Goal: Task Accomplishment & Management: Manage account settings

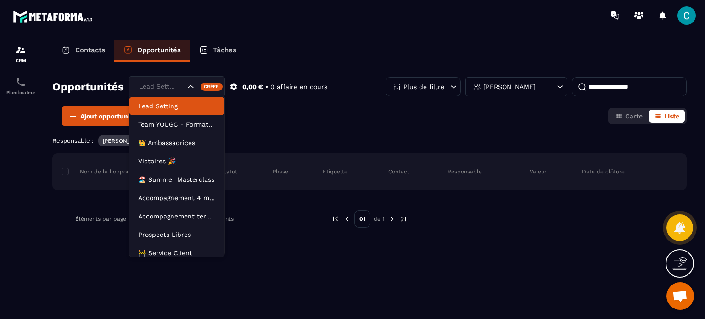
click at [192, 95] on div "Lead Setting" at bounding box center [177, 86] width 96 height 21
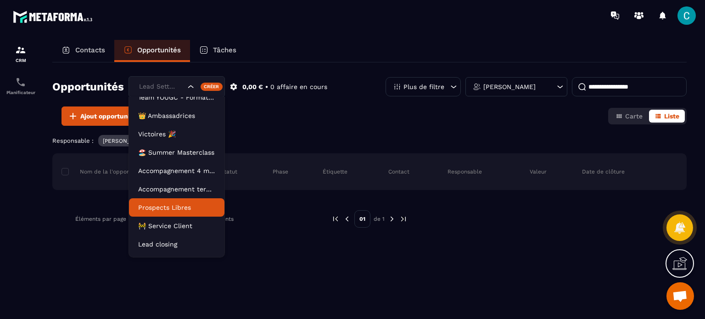
scroll to position [41, 0]
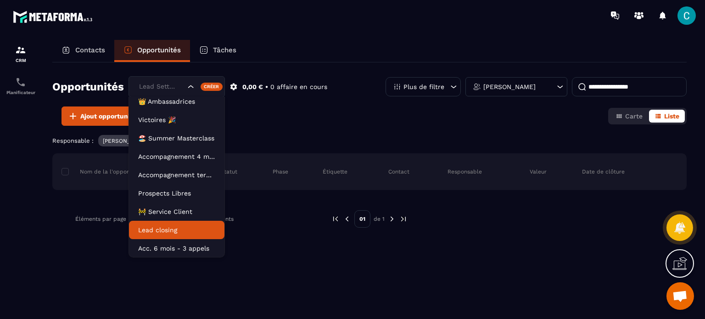
click at [182, 234] on p "Lead closing" at bounding box center [176, 229] width 77 height 9
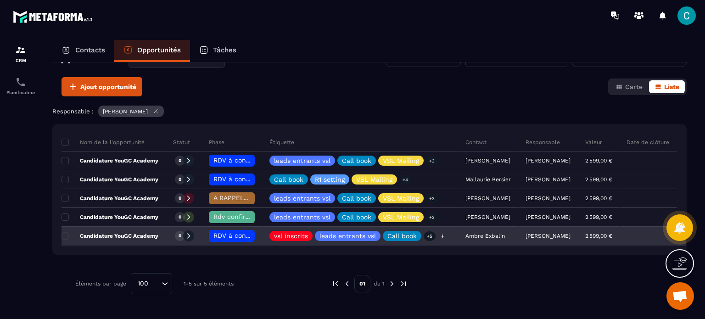
scroll to position [92, 0]
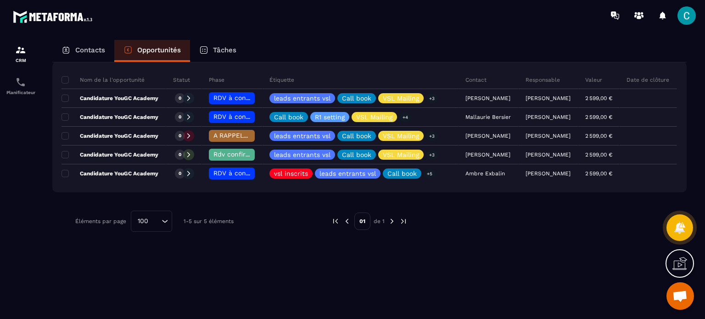
click at [92, 60] on div "Contacts" at bounding box center [83, 51] width 62 height 22
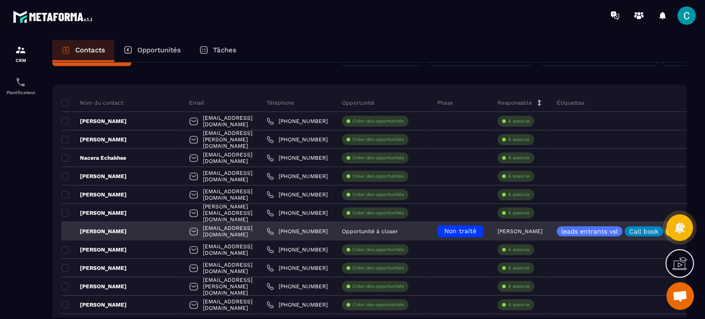
scroll to position [46, 0]
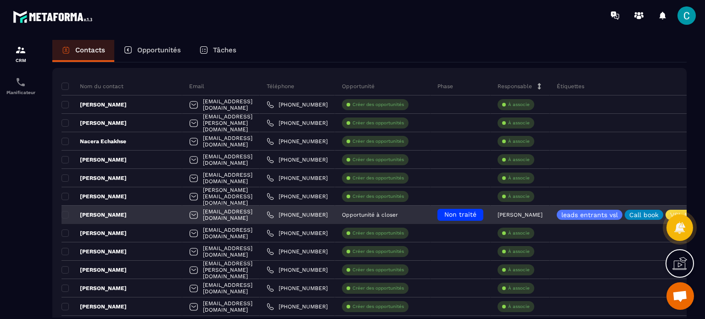
click at [477, 214] on span "Non traité" at bounding box center [460, 214] width 32 height 7
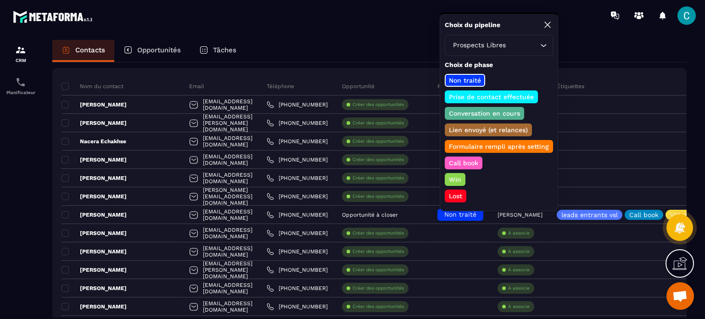
click at [499, 96] on p "Prise de contact effectuée" at bounding box center [492, 96] width 88 height 9
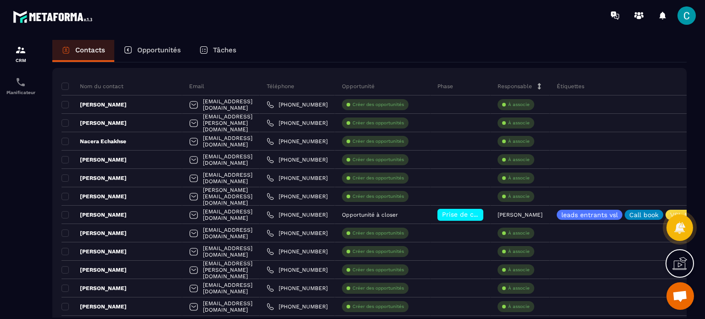
click at [532, 85] on p "Responsable" at bounding box center [515, 86] width 34 height 7
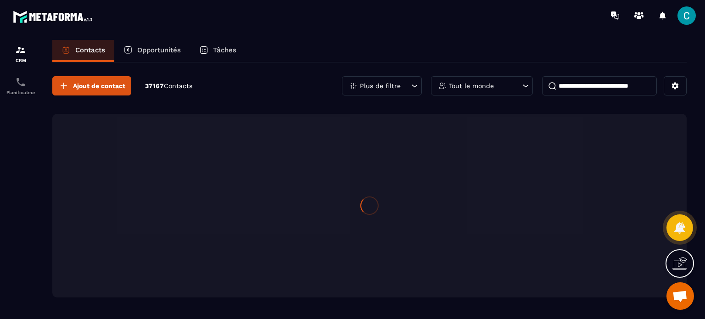
scroll to position [0, 0]
click at [556, 85] on input at bounding box center [599, 85] width 115 height 19
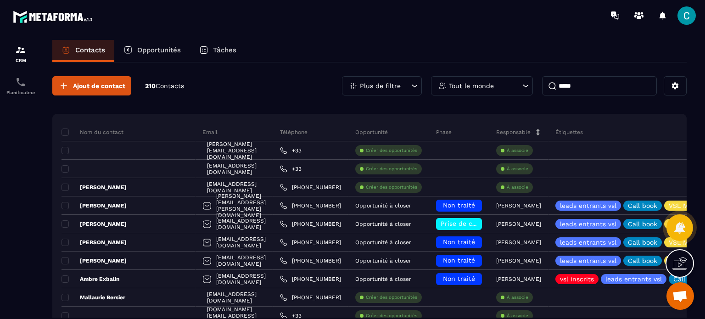
drag, startPoint x: 579, startPoint y: 90, endPoint x: 537, endPoint y: 93, distance: 42.4
click at [538, 93] on div "Plus de filtre Tout le monde *****" at bounding box center [514, 85] width 345 height 19
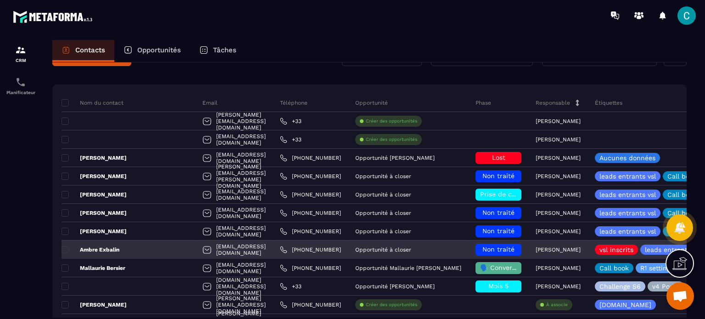
scroll to position [46, 0]
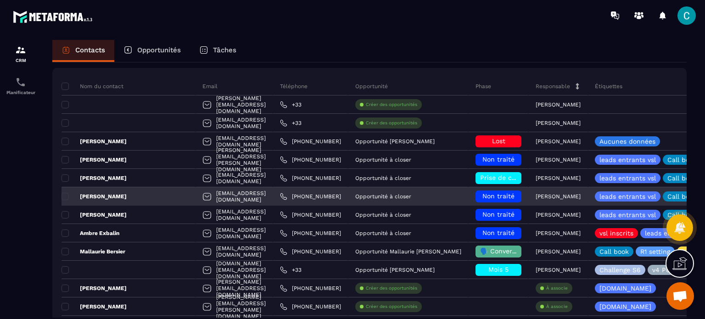
type input "*****"
click at [505, 200] on div "Non traité" at bounding box center [499, 197] width 46 height 12
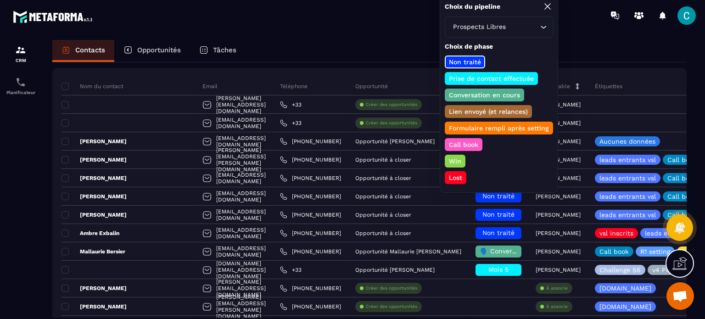
click at [484, 94] on p "Conversation en cours" at bounding box center [485, 94] width 74 height 9
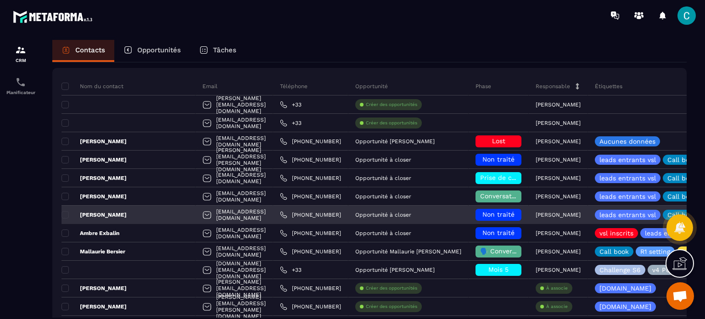
click at [506, 215] on span "Non traité" at bounding box center [499, 214] width 32 height 7
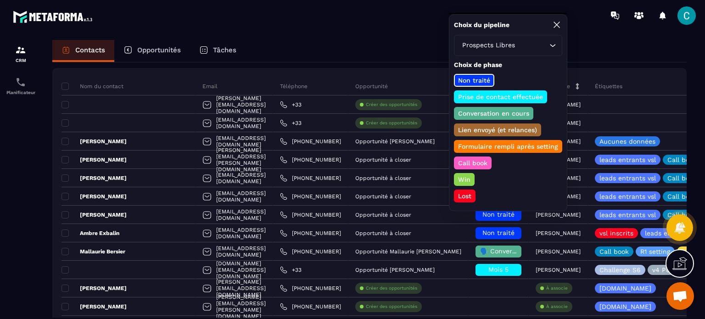
click at [511, 114] on p "Conversation en cours" at bounding box center [494, 113] width 74 height 9
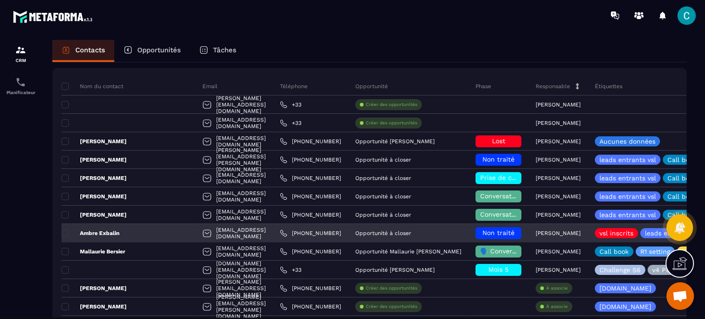
click at [506, 230] on span "Non traité" at bounding box center [499, 232] width 32 height 7
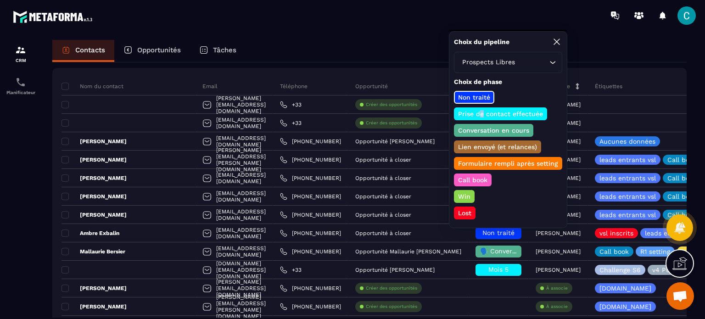
click at [481, 111] on p "Prise de contact effectuée" at bounding box center [501, 113] width 88 height 9
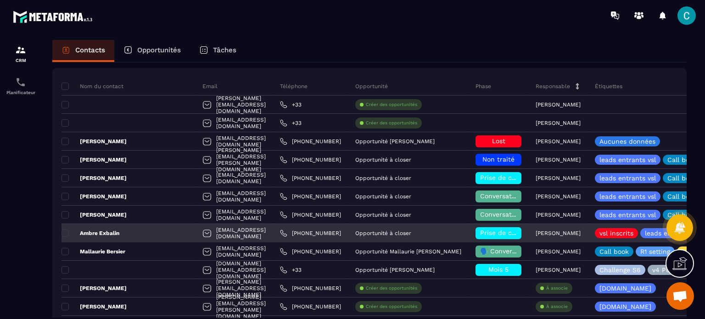
click at [516, 233] on span "Prise de contact effectuée" at bounding box center [522, 232] width 85 height 7
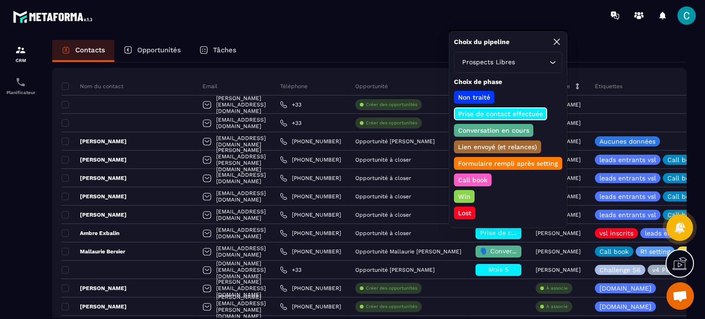
click at [479, 128] on p "Conversation en cours" at bounding box center [494, 130] width 74 height 9
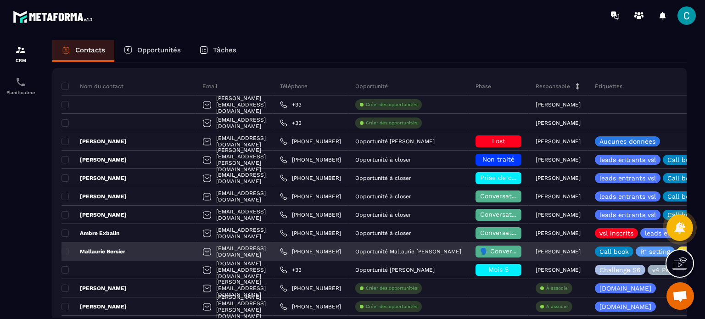
click at [496, 253] on span "🗣️ Conversation en cours" at bounding box center [520, 250] width 81 height 7
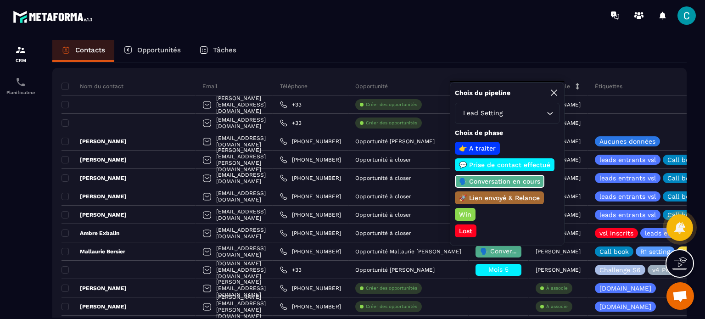
click at [495, 183] on p "🗣️ Conversation en cours" at bounding box center [500, 181] width 84 height 9
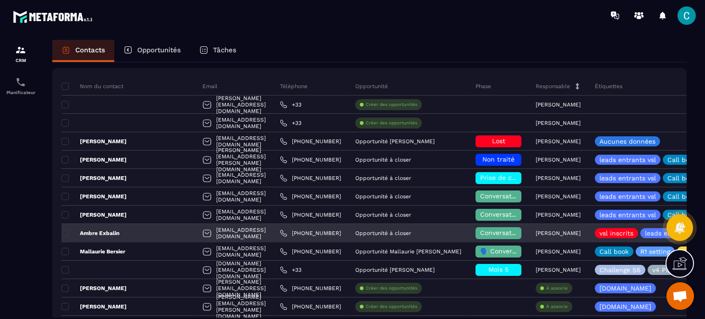
click at [506, 241] on div "Conversation en cours" at bounding box center [499, 233] width 60 height 18
click at [504, 235] on span "Conversation en cours" at bounding box center [515, 232] width 71 height 7
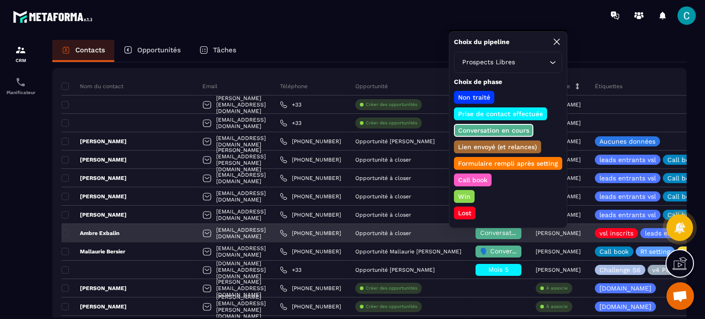
click at [506, 237] on div "Conversation en cours" at bounding box center [499, 233] width 46 height 12
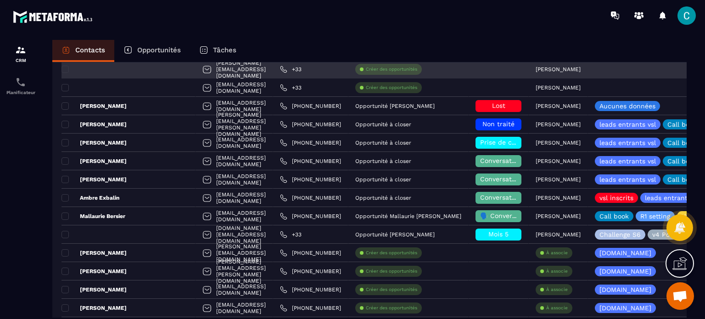
scroll to position [0, 0]
